Goal: Navigation & Orientation: Find specific page/section

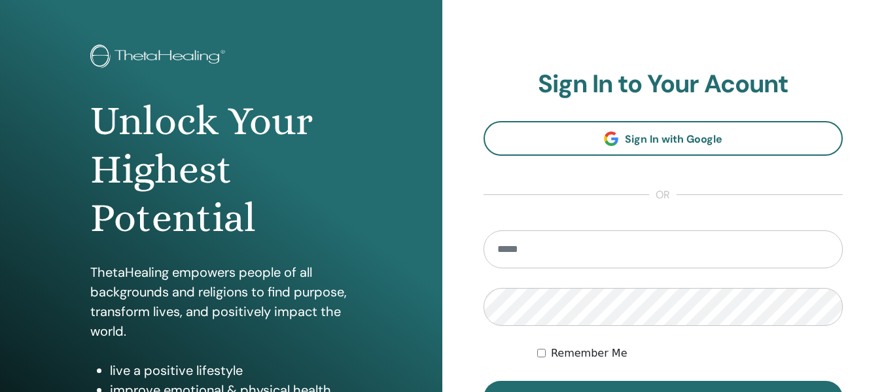
scroll to position [65, 0]
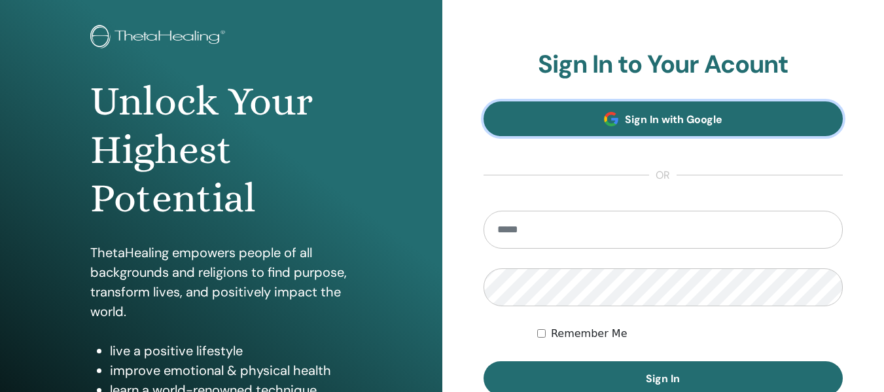
click at [638, 132] on link "Sign In with Google" at bounding box center [663, 118] width 360 height 35
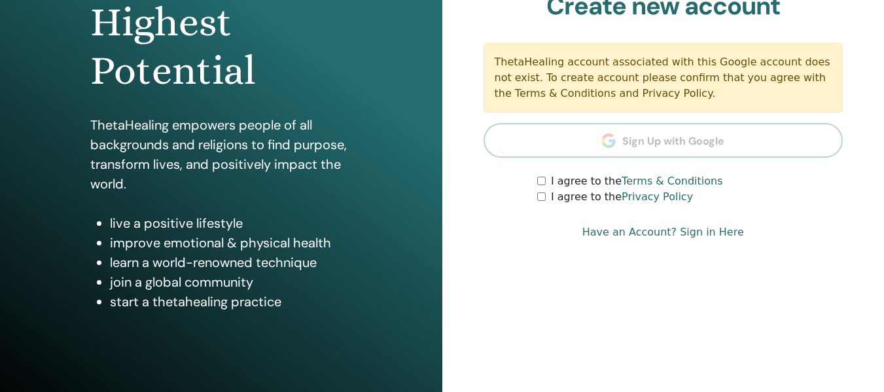
scroll to position [171, 0]
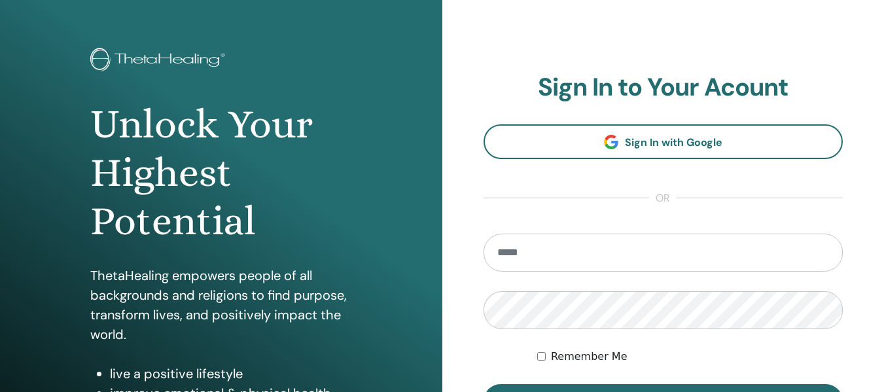
scroll to position [65, 0]
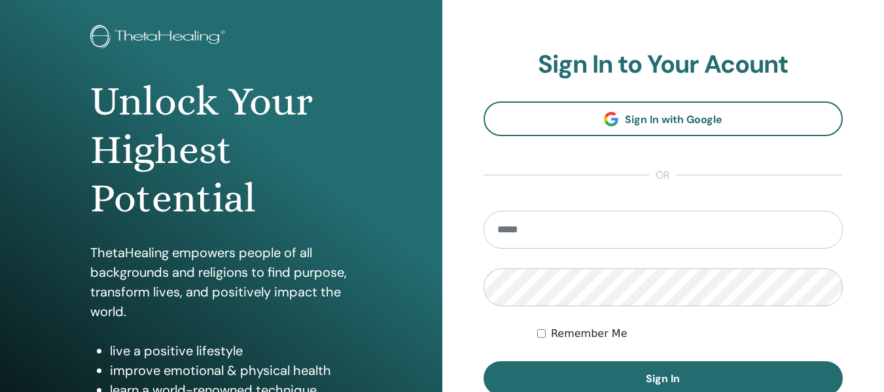
click at [545, 209] on section "Sign In to Your Acount Sign In with Google or Remember Me Sign In" at bounding box center [663, 223] width 360 height 346
click at [545, 226] on input "email" at bounding box center [663, 230] width 360 height 38
type input "**********"
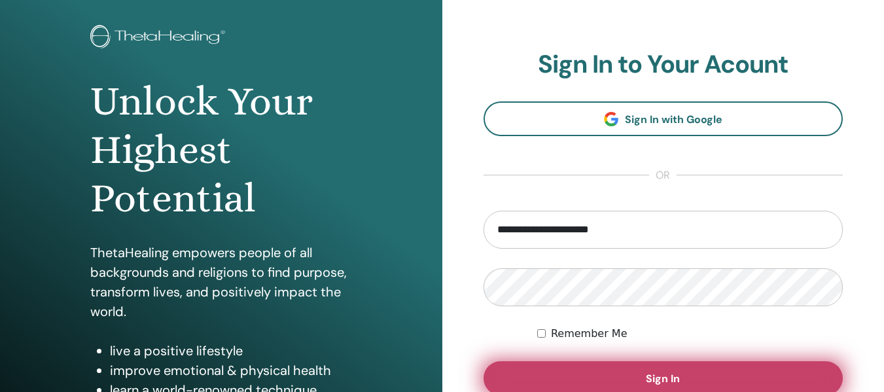
click at [558, 371] on button "Sign In" at bounding box center [663, 378] width 360 height 34
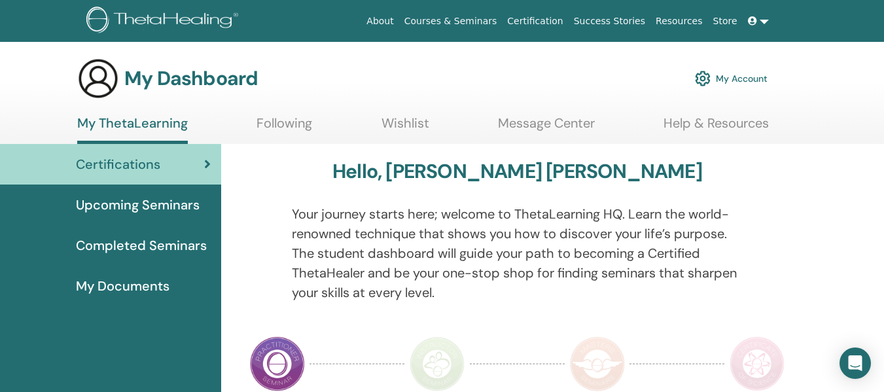
click at [194, 205] on span "Upcoming Seminars" at bounding box center [138, 205] width 124 height 20
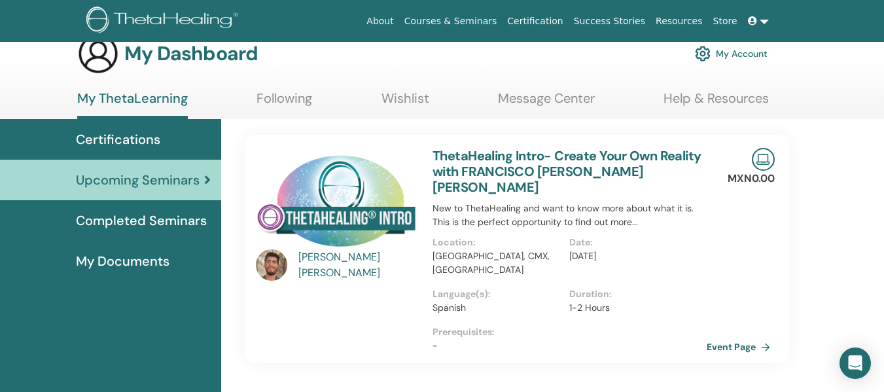
scroll to position [65, 0]
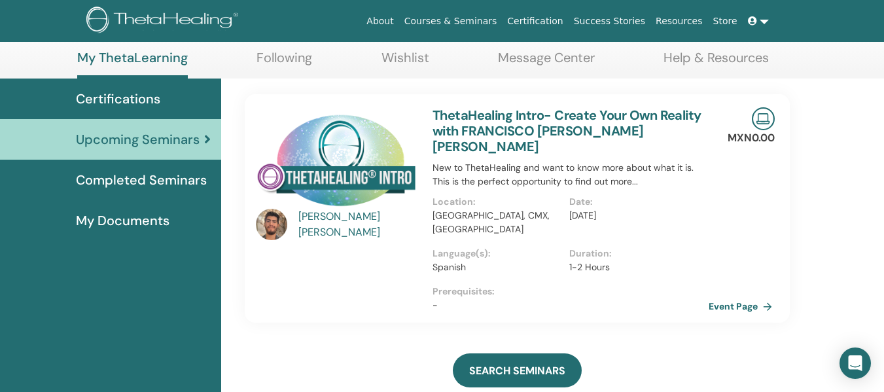
click at [750, 296] on link "Event Page" at bounding box center [743, 306] width 69 height 20
